Goal: Information Seeking & Learning: Learn about a topic

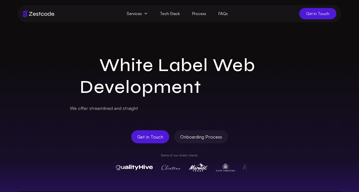
drag, startPoint x: 0, startPoint y: 0, endPoint x: 46, endPoint y: 13, distance: 48.2
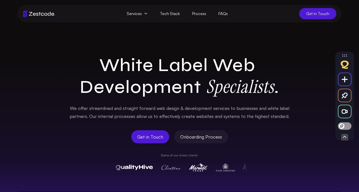
click at [143, 15] on span "Services" at bounding box center [137, 13] width 33 height 11
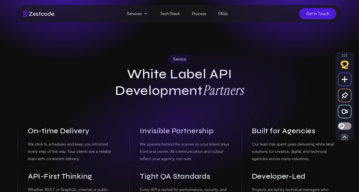
click at [43, 72] on div "Service White Label API Development Partners On-time Delivery We stick to sched…" at bounding box center [180, 132] width 332 height 154
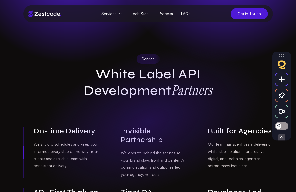
click at [116, 14] on span "Services" at bounding box center [111, 13] width 29 height 11
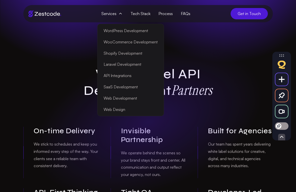
click at [132, 31] on link "WordPress Development" at bounding box center [131, 30] width 64 height 11
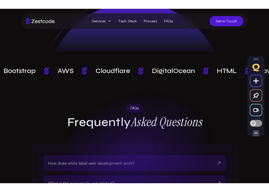
scroll to position [1199, 0]
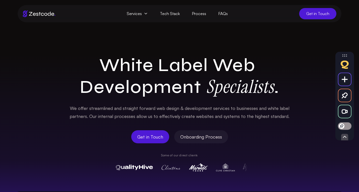
click at [142, 17] on span "Services" at bounding box center [137, 13] width 33 height 11
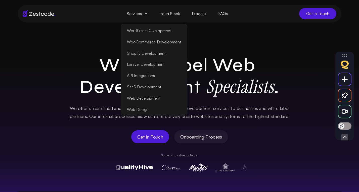
click at [149, 32] on link "WordPress Development" at bounding box center [154, 30] width 64 height 11
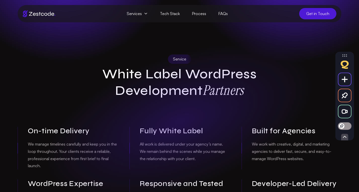
click at [176, 15] on link "Tech Stack" at bounding box center [170, 13] width 32 height 11
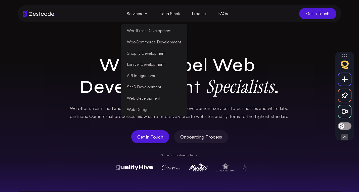
click at [144, 30] on link "WordPress Development" at bounding box center [154, 30] width 64 height 11
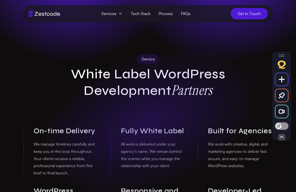
click at [116, 15] on span "Services" at bounding box center [111, 13] width 29 height 11
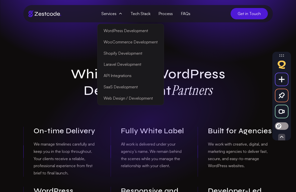
click at [116, 15] on span "Services" at bounding box center [111, 13] width 29 height 11
